Goal: Task Accomplishment & Management: Manage account settings

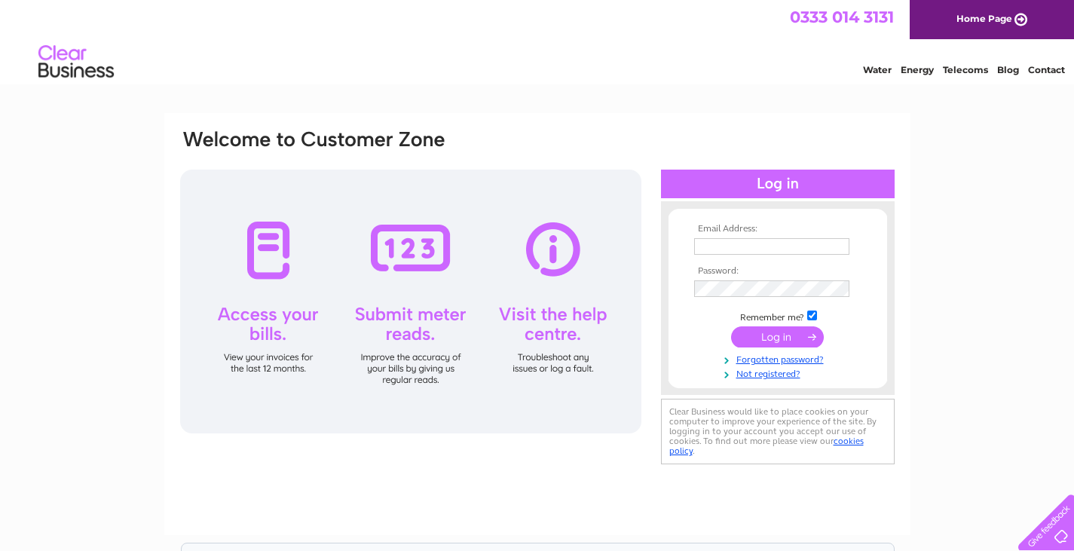
type input "[EMAIL_ADDRESS][DOMAIN_NAME]"
click at [772, 342] on input "submit" at bounding box center [777, 336] width 93 height 21
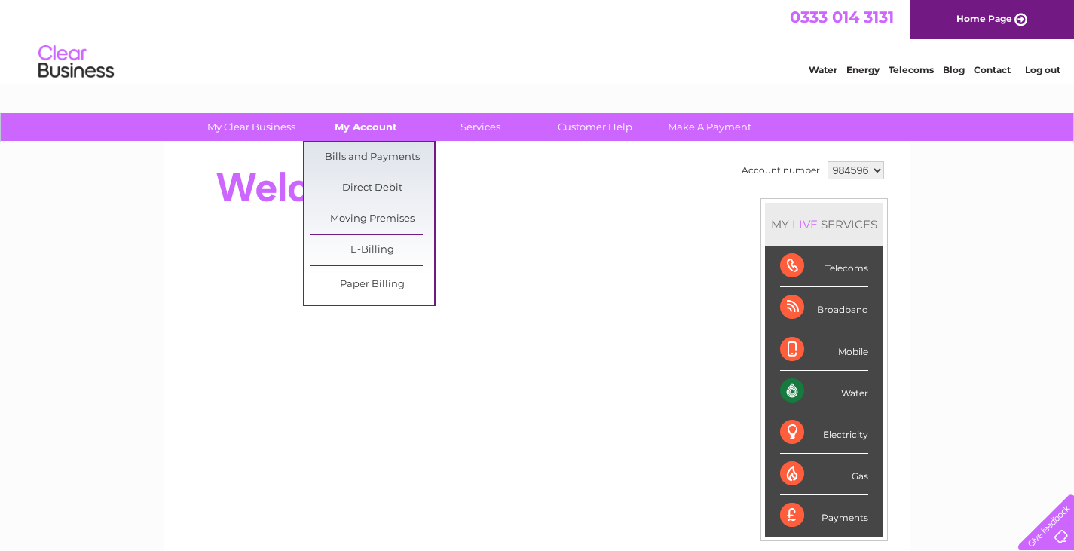
click at [375, 130] on link "My Account" at bounding box center [366, 127] width 124 height 28
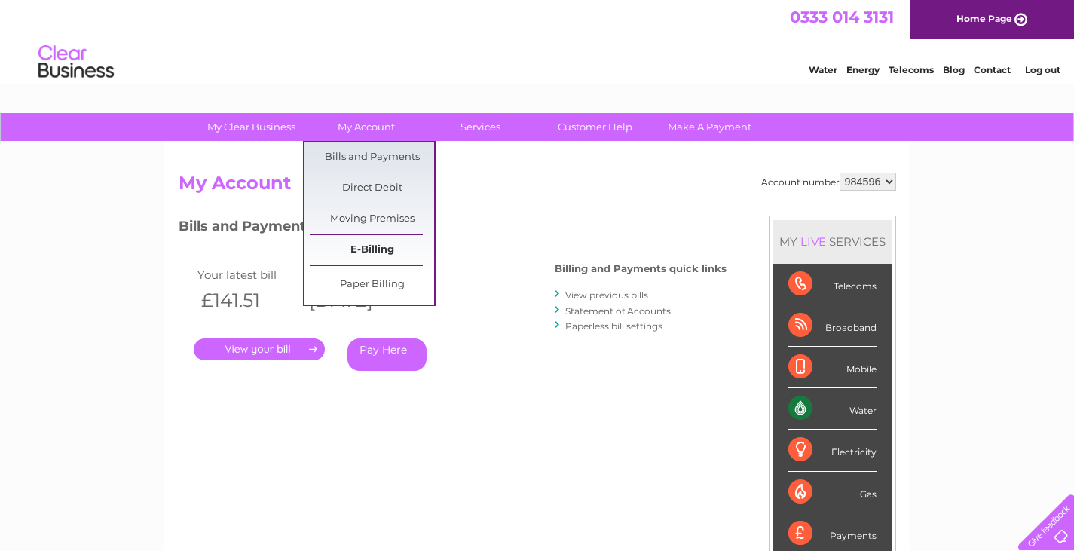
click at [387, 253] on link "E-Billing" at bounding box center [372, 250] width 124 height 30
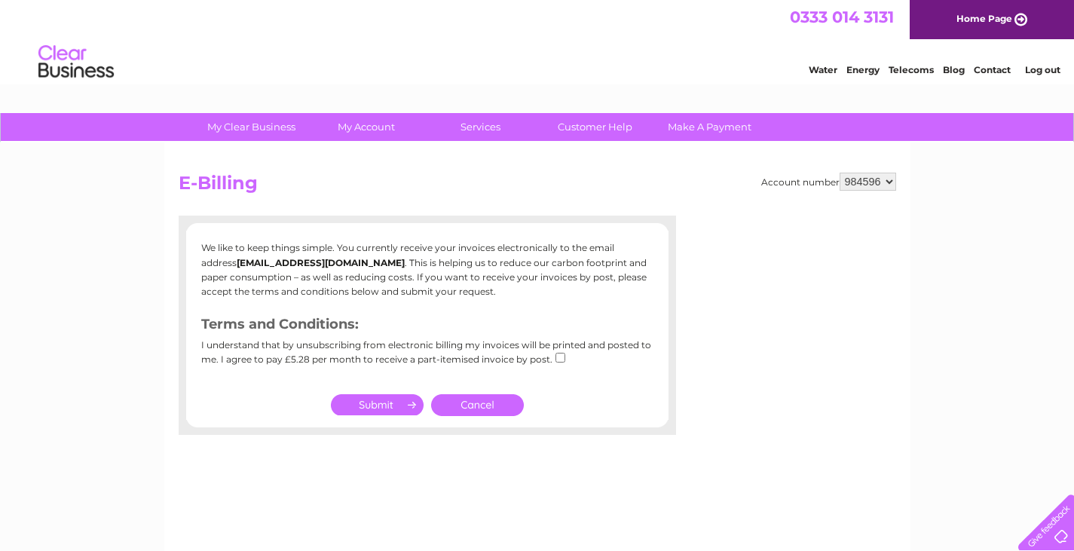
click at [486, 408] on link "Cancel" at bounding box center [477, 405] width 93 height 22
click at [522, 402] on link "Cancel" at bounding box center [477, 405] width 93 height 22
click at [485, 406] on link "Cancel" at bounding box center [477, 405] width 93 height 22
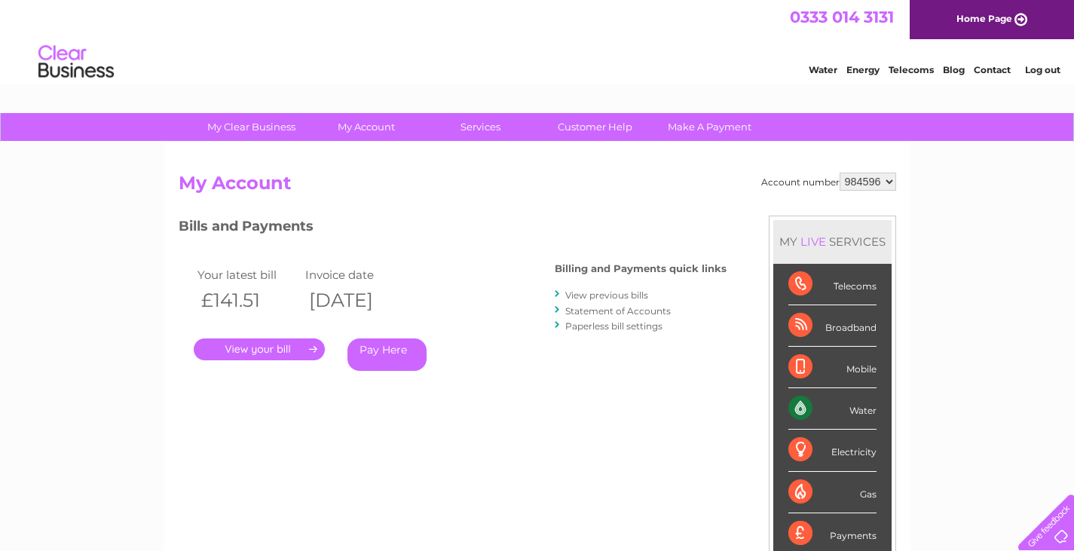
click at [265, 357] on link "." at bounding box center [259, 349] width 131 height 22
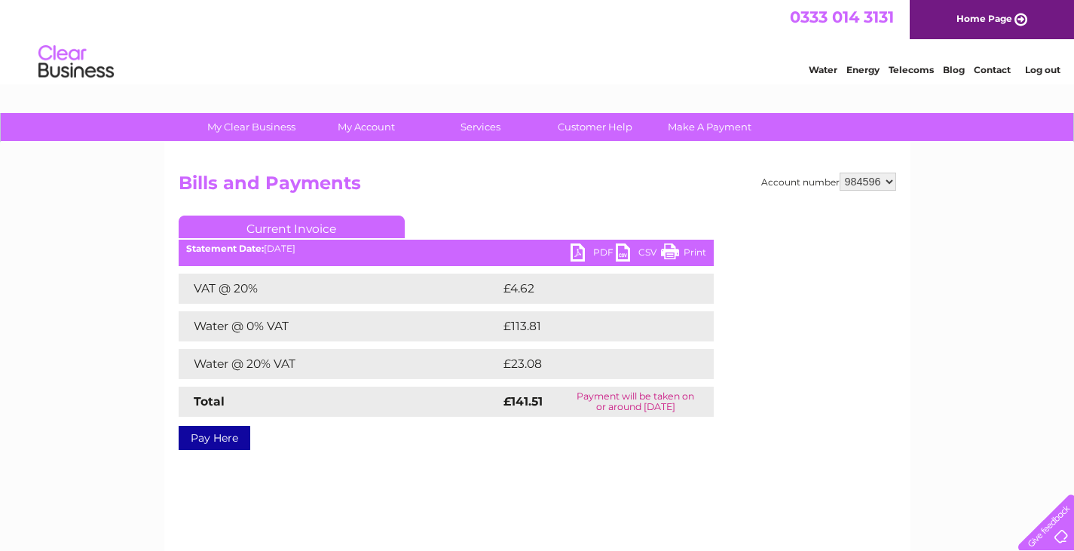
click at [601, 252] on link "PDF" at bounding box center [593, 254] width 45 height 22
click at [573, 253] on link "PDF" at bounding box center [593, 254] width 45 height 22
click at [608, 251] on link "PDF" at bounding box center [593, 254] width 45 height 22
click at [996, 320] on div "My Clear Business Login Details My Details My Preferences Link Account My Accou…" at bounding box center [537, 467] width 1074 height 709
